Goal: Navigation & Orientation: Find specific page/section

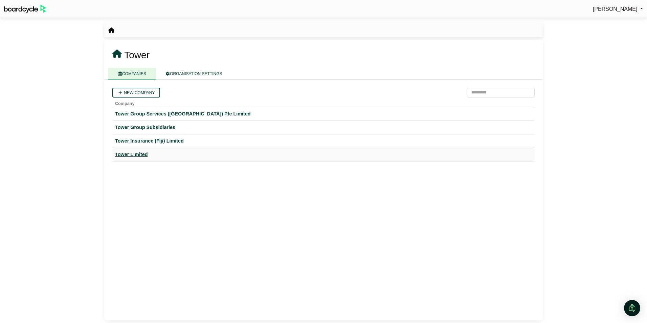
click at [130, 152] on div "Tower Limited" at bounding box center [323, 155] width 417 height 8
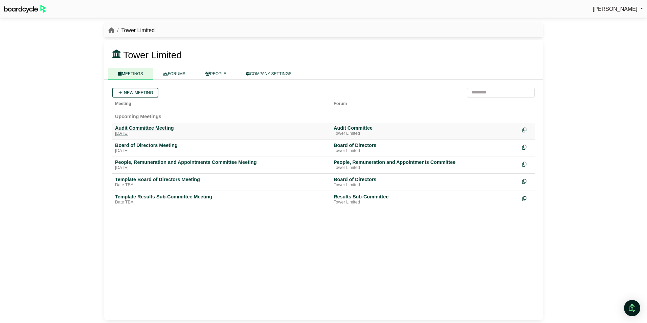
click at [134, 130] on div "Audit Committee Meeting" at bounding box center [221, 128] width 213 height 6
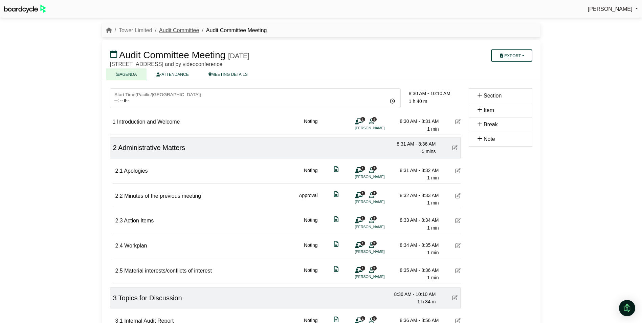
click at [169, 27] on link "Audit Committee" at bounding box center [179, 30] width 40 height 6
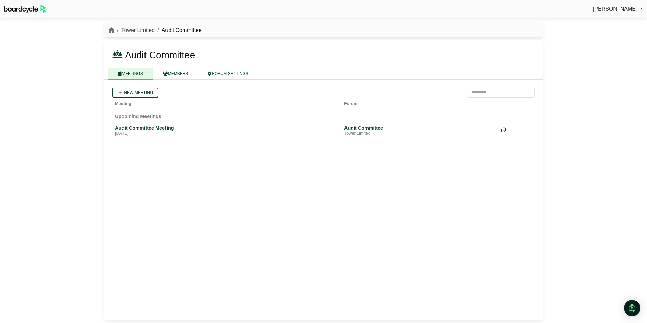
click at [131, 30] on link "Tower Limited" at bounding box center [138, 30] width 34 height 6
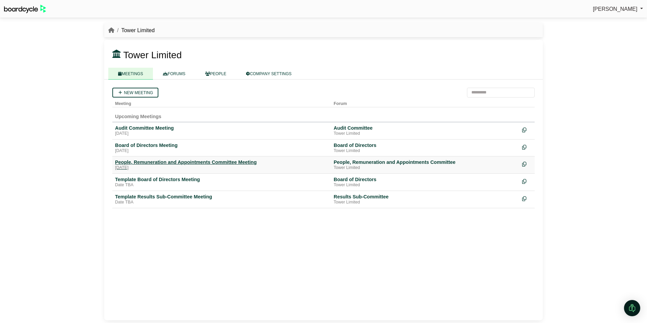
click at [137, 164] on div "People, Remuneration and Appointments Committee Meeting" at bounding box center [221, 162] width 213 height 6
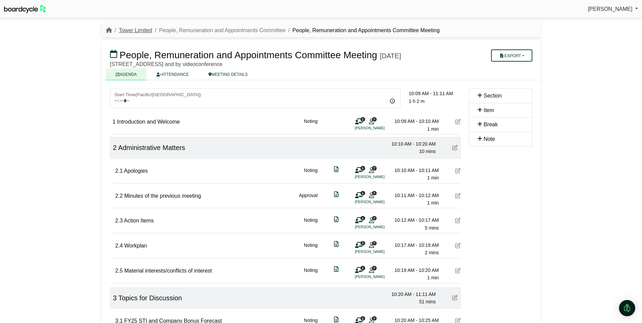
click at [134, 31] on link "Tower Limited" at bounding box center [136, 30] width 34 height 6
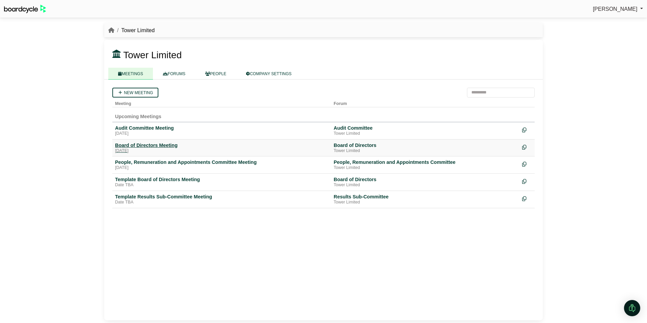
click at [135, 145] on div "Board of Directors Meeting" at bounding box center [221, 145] width 213 height 6
